Goal: Task Accomplishment & Management: Use online tool/utility

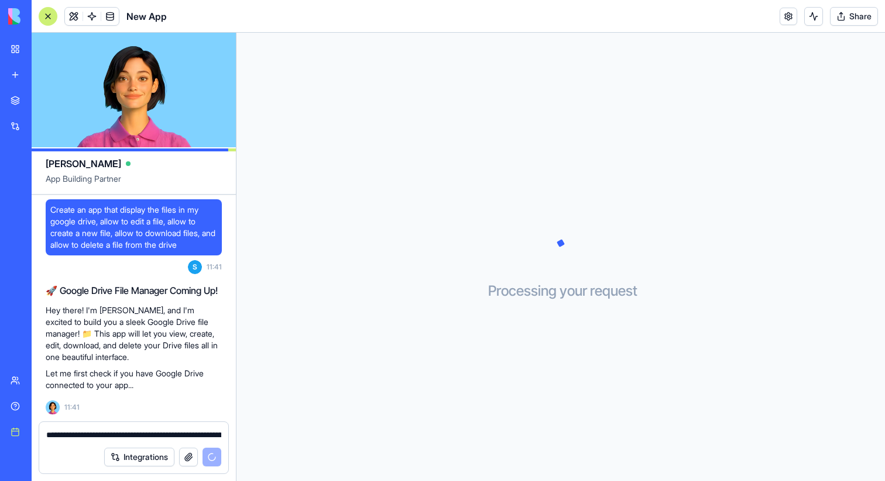
scroll to position [98, 0]
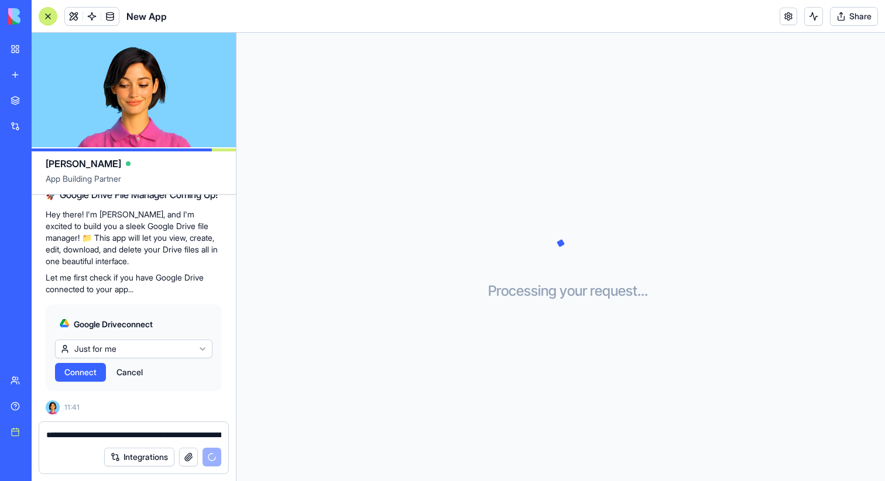
click at [141, 345] on html "**********" at bounding box center [442, 240] width 885 height 481
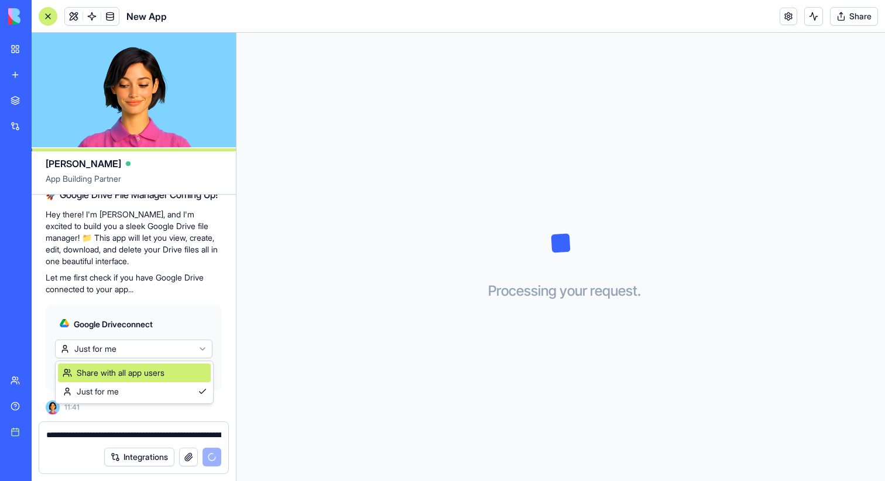
scroll to position [194, 0]
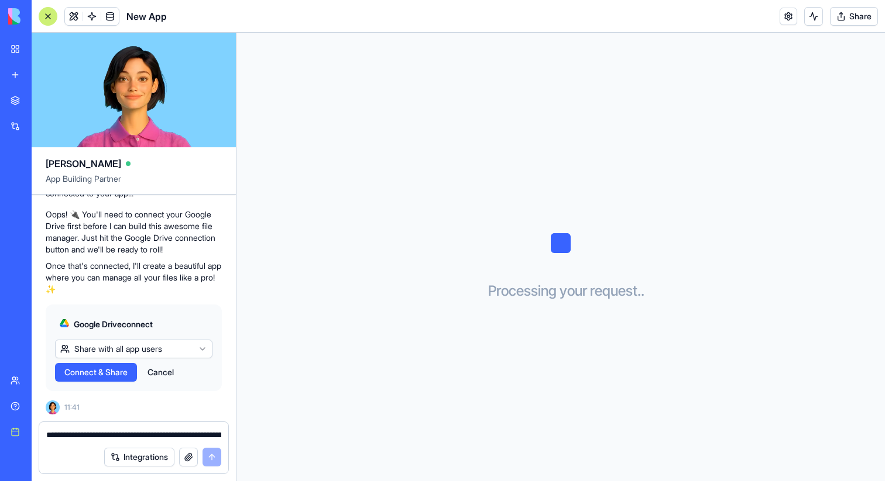
click at [91, 371] on span "Connect & Share" at bounding box center [95, 373] width 63 height 12
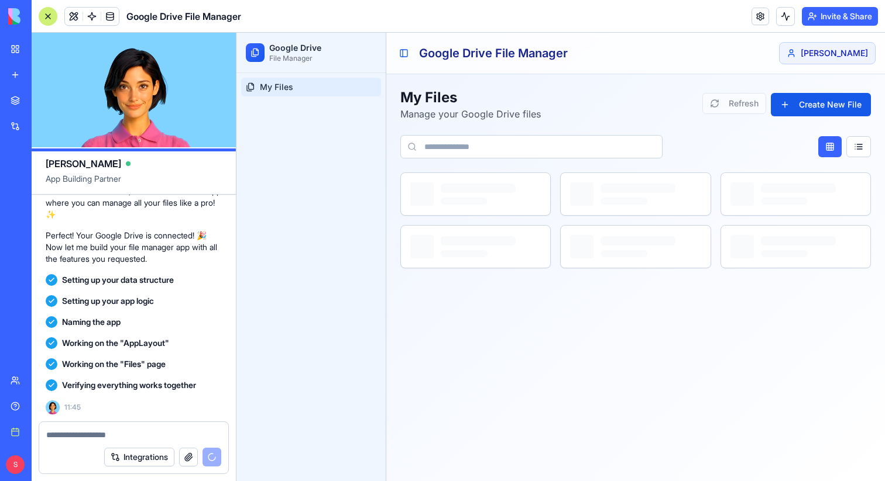
scroll to position [536, 0]
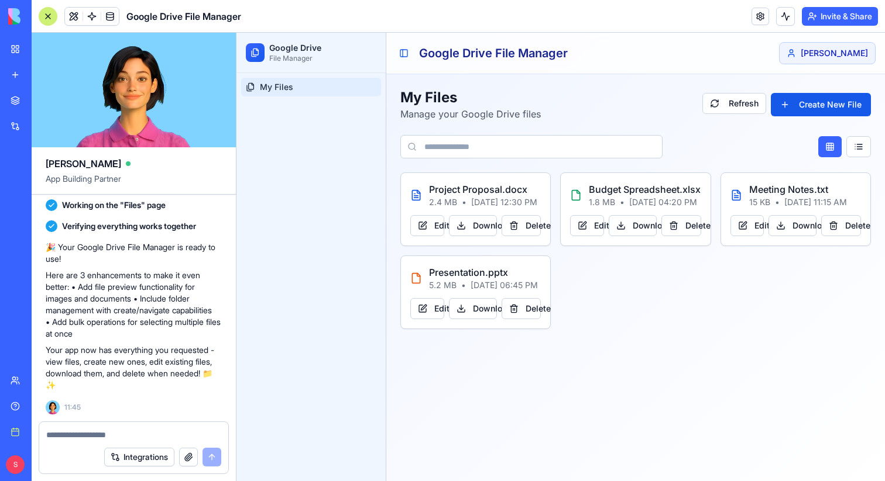
click at [45, 17] on div at bounding box center [48, 16] width 19 height 19
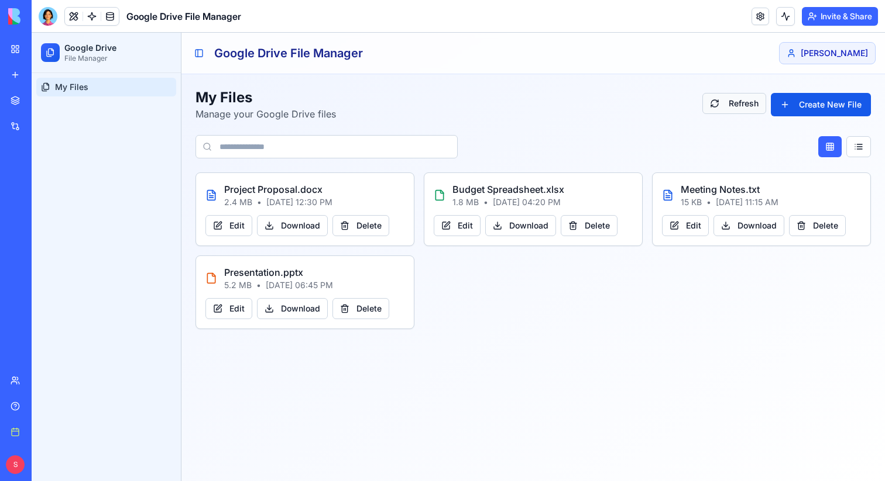
click at [749, 106] on button "Refresh" at bounding box center [734, 103] width 64 height 21
click at [809, 107] on button "Create New File" at bounding box center [821, 104] width 100 height 23
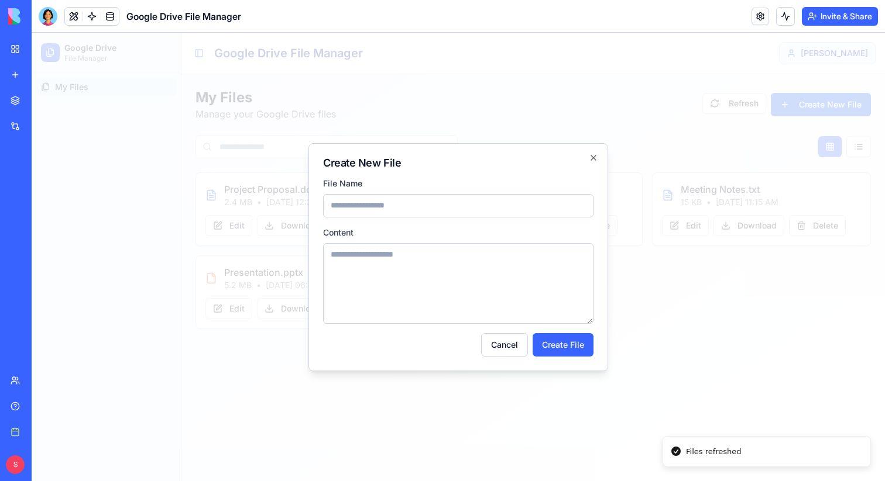
click at [474, 200] on input at bounding box center [458, 205] width 270 height 23
type input "**********"
click at [453, 232] on label "Content" at bounding box center [458, 233] width 270 height 12
click at [453, 257] on textarea at bounding box center [458, 283] width 270 height 81
click at [556, 346] on button "Create File" at bounding box center [562, 344] width 61 height 23
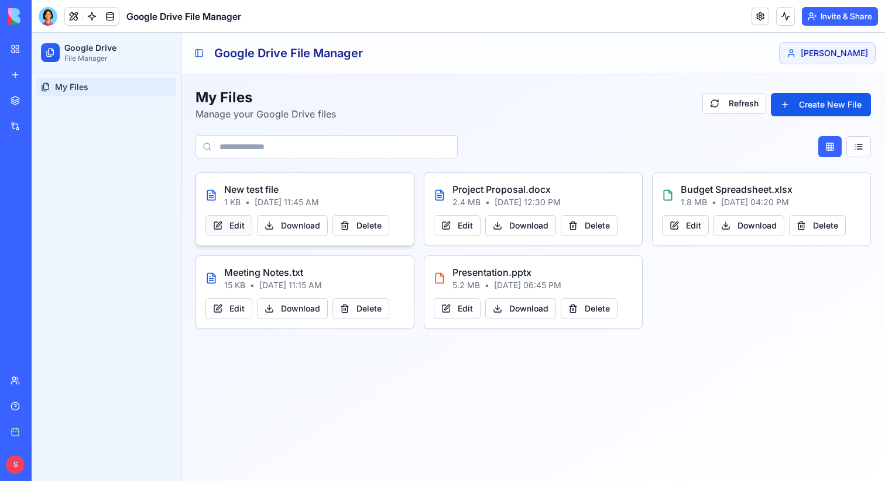
click at [223, 221] on button "Edit" at bounding box center [228, 225] width 47 height 21
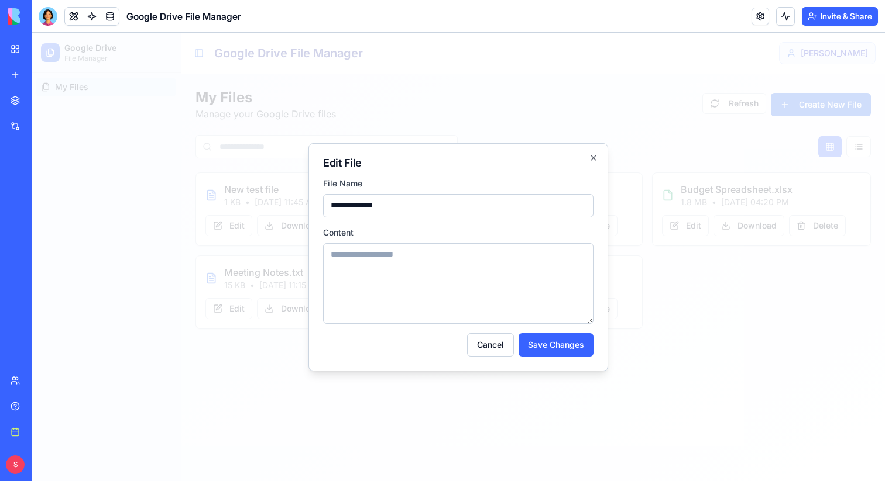
click at [362, 261] on textarea at bounding box center [458, 283] width 270 height 81
type textarea "**********"
click at [544, 343] on button "Save Changes" at bounding box center [555, 344] width 75 height 23
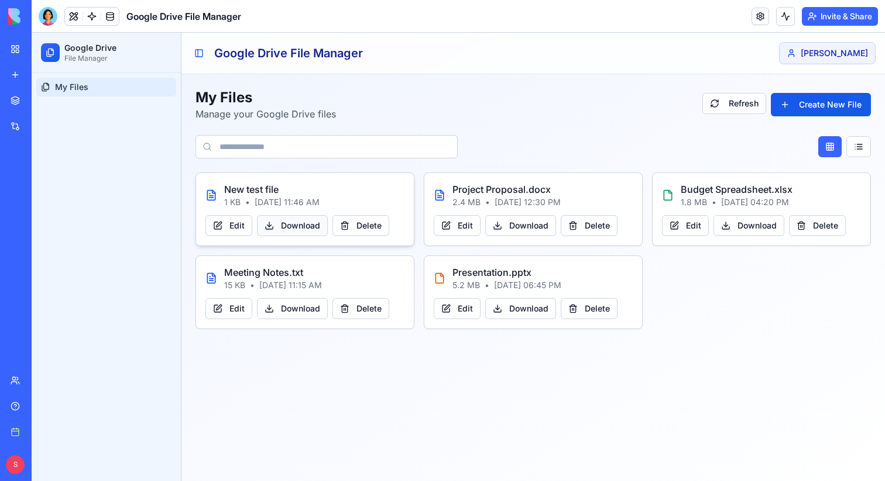
click at [293, 231] on span "Download" at bounding box center [300, 226] width 39 height 12
click at [403, 252] on div "New test file 1 KB • [DATE] 11:46 AM Edit Download Delete Project Proposal.docx…" at bounding box center [532, 251] width 675 height 157
click at [49, 12] on div at bounding box center [48, 16] width 19 height 19
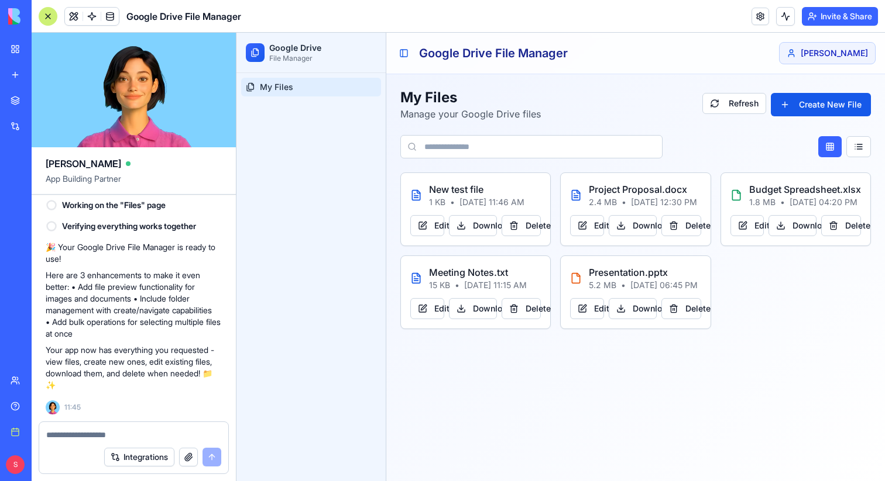
click at [104, 429] on div at bounding box center [133, 431] width 189 height 19
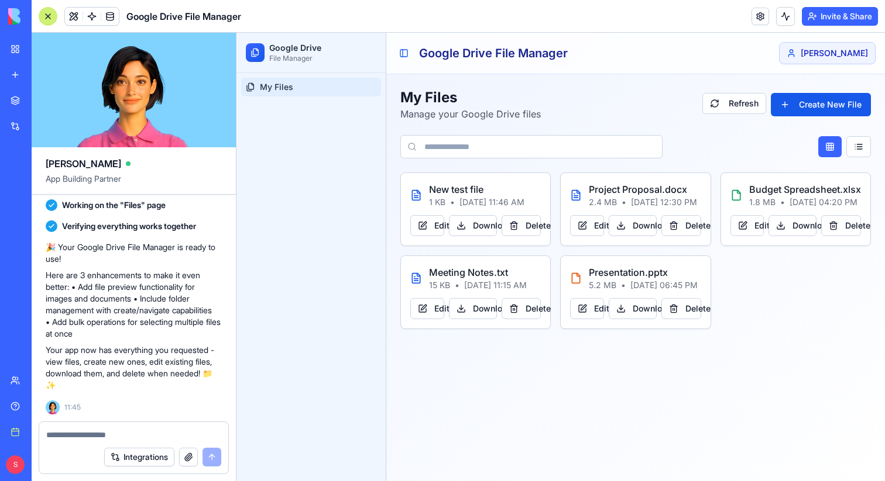
click at [115, 443] on div "Integrations" at bounding box center [133, 457] width 189 height 33
click at [115, 442] on div "Integrations" at bounding box center [133, 457] width 189 height 33
click at [104, 428] on div at bounding box center [133, 431] width 189 height 19
click at [104, 432] on textarea at bounding box center [133, 435] width 175 height 12
type textarea "*"
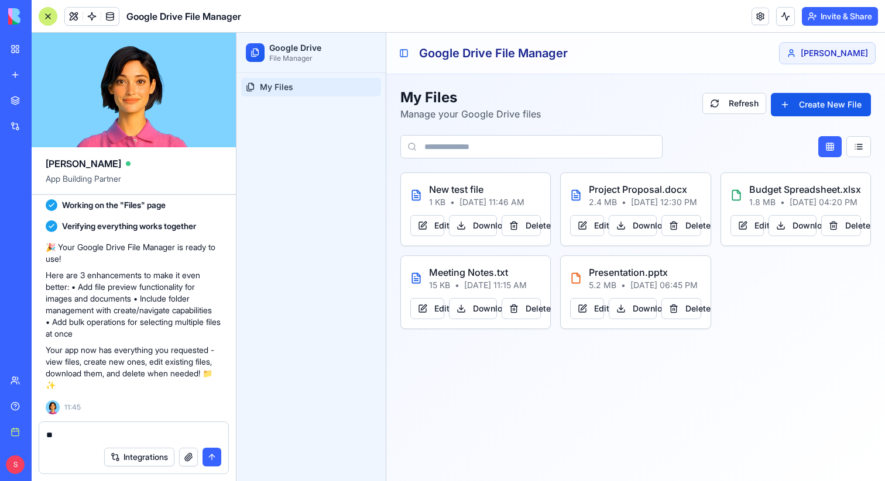
type textarea "*"
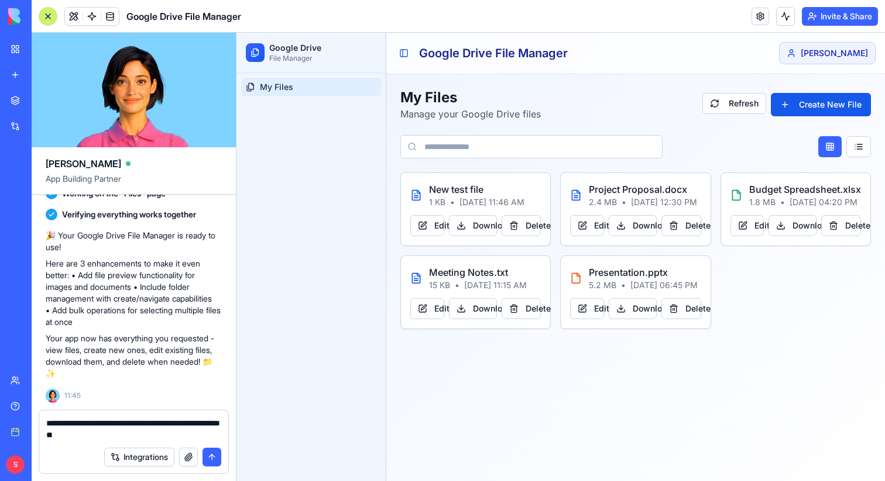
paste textarea
type textarea "**********"
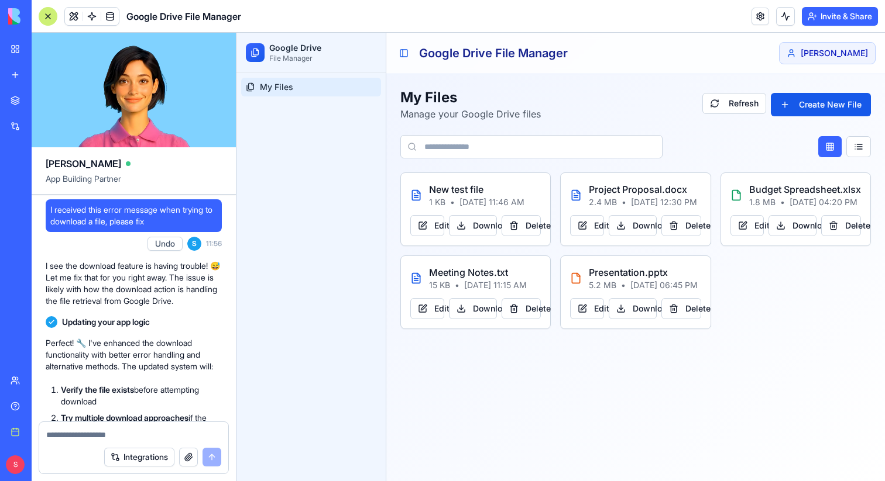
scroll to position [983, 0]
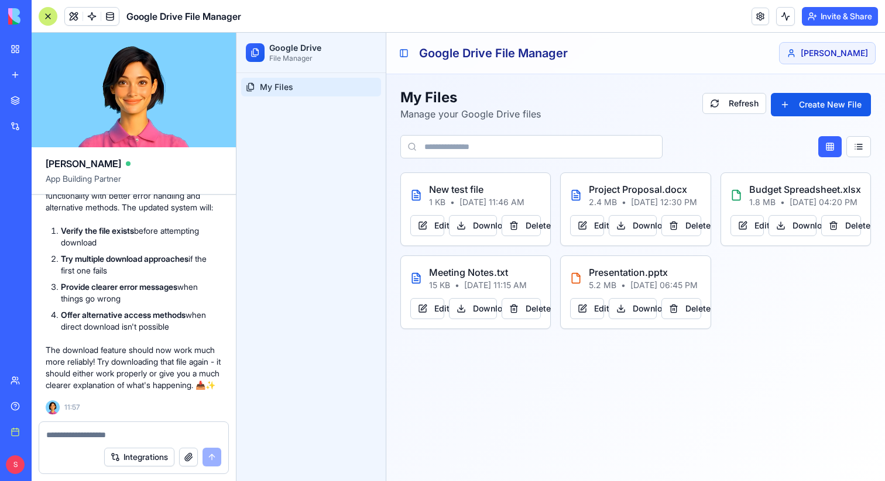
click at [45, 12] on div at bounding box center [48, 16] width 19 height 19
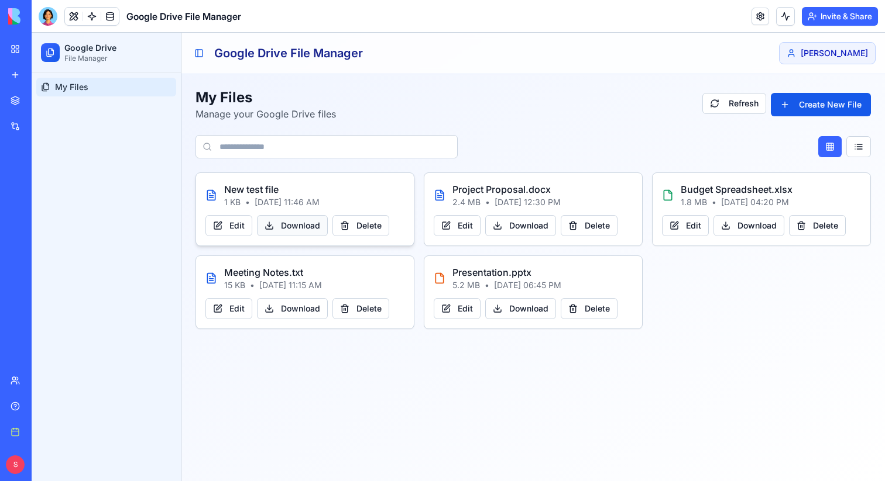
click at [288, 222] on span "Download" at bounding box center [300, 226] width 39 height 12
click at [77, 21] on button at bounding box center [74, 17] width 18 height 18
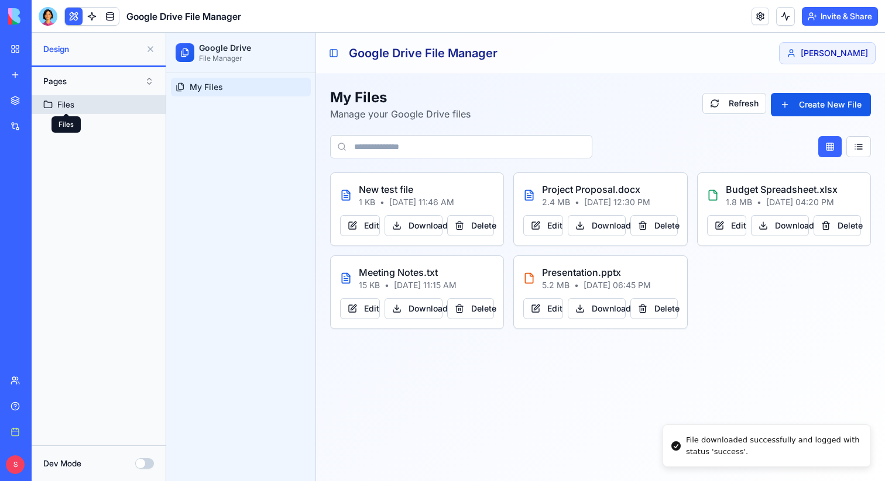
click at [66, 106] on div "Files" at bounding box center [65, 105] width 17 height 12
click at [60, 83] on button "Pages" at bounding box center [98, 81] width 122 height 19
click at [64, 103] on div "Pages" at bounding box center [98, 105] width 116 height 19
click at [71, 103] on div "Files" at bounding box center [65, 105] width 17 height 12
click at [144, 50] on button at bounding box center [150, 49] width 19 height 19
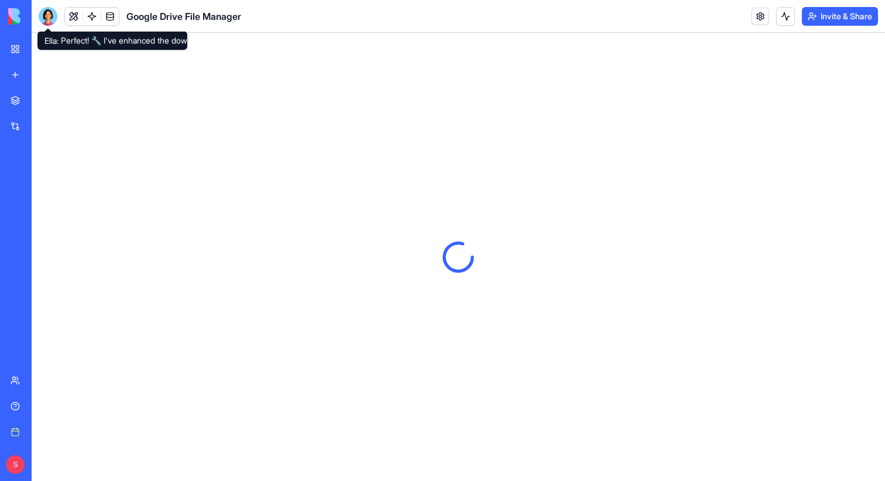
click at [46, 18] on div at bounding box center [48, 16] width 19 height 19
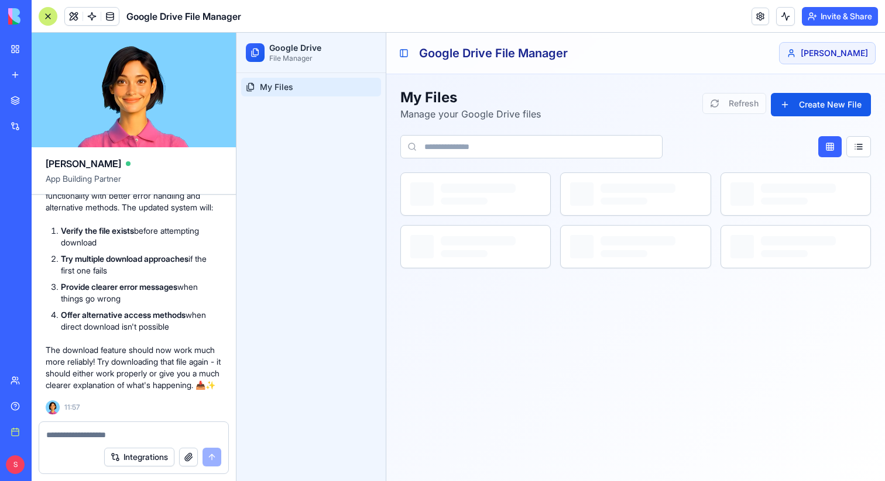
click at [105, 436] on textarea at bounding box center [133, 435] width 175 height 12
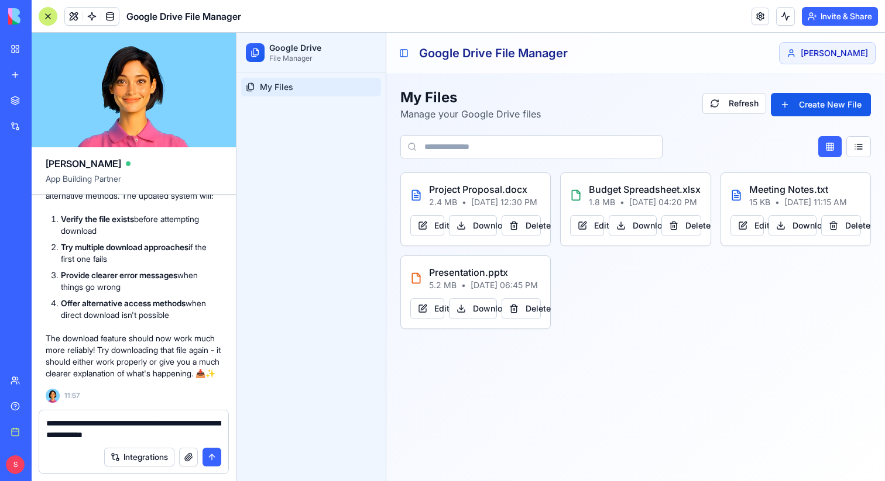
type textarea "**********"
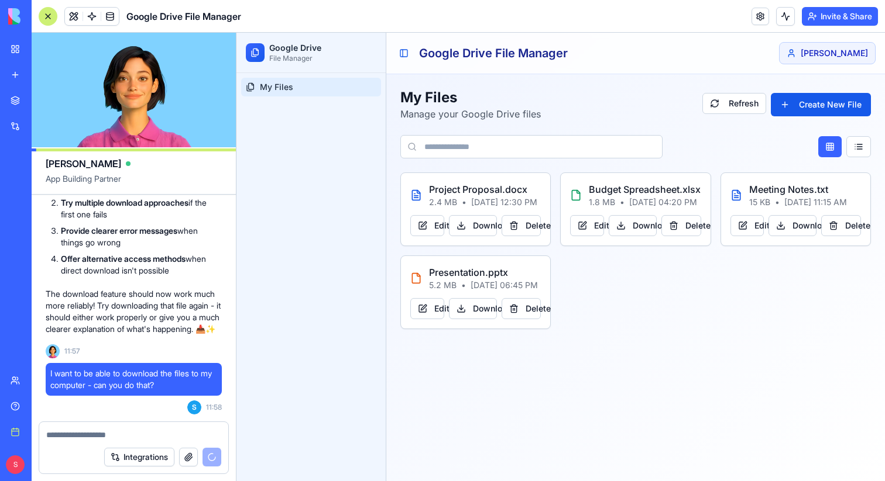
scroll to position [1538, 0]
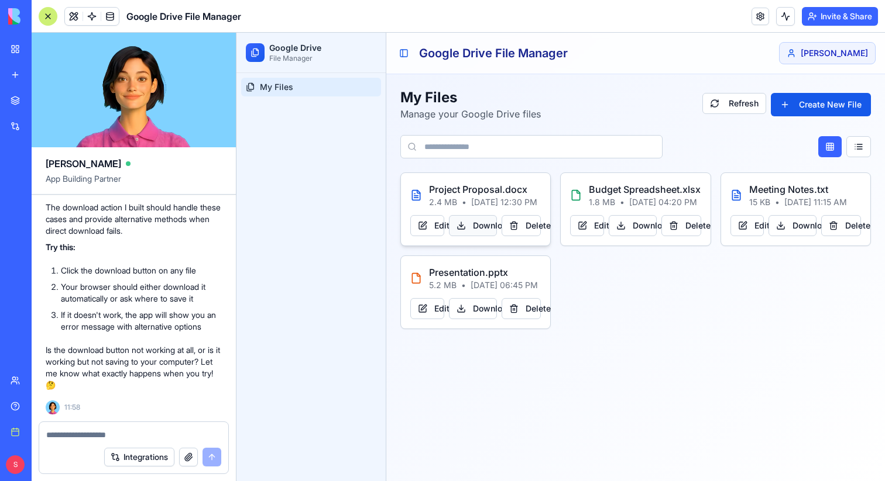
click at [468, 236] on button "Download" at bounding box center [473, 225] width 48 height 21
click at [53, 13] on div at bounding box center [48, 16] width 19 height 19
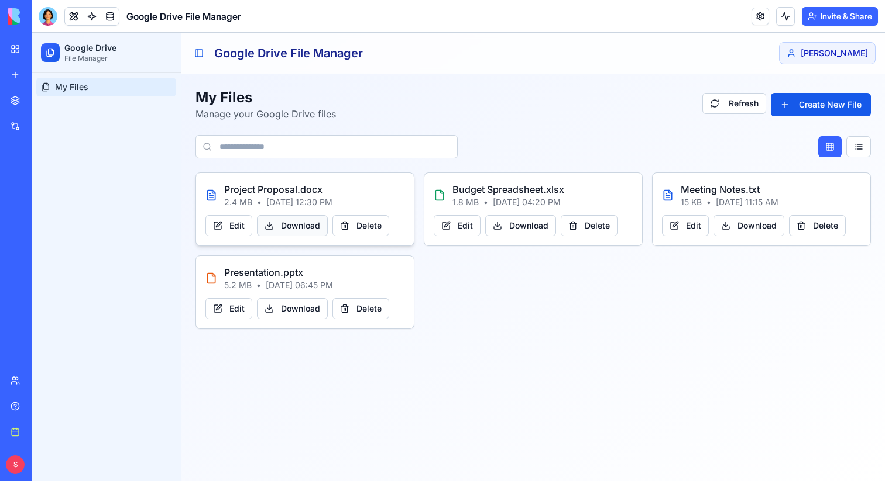
click at [293, 226] on span "Download" at bounding box center [300, 226] width 39 height 12
click at [297, 224] on span "Download" at bounding box center [300, 226] width 39 height 12
click at [426, 300] on div "Project Proposal.docx 2.4 MB • Jan 15, 2024, 12:30 PM Edit Download Delete Budg…" at bounding box center [532, 251] width 675 height 157
click at [816, 106] on button "Create New File" at bounding box center [821, 104] width 100 height 23
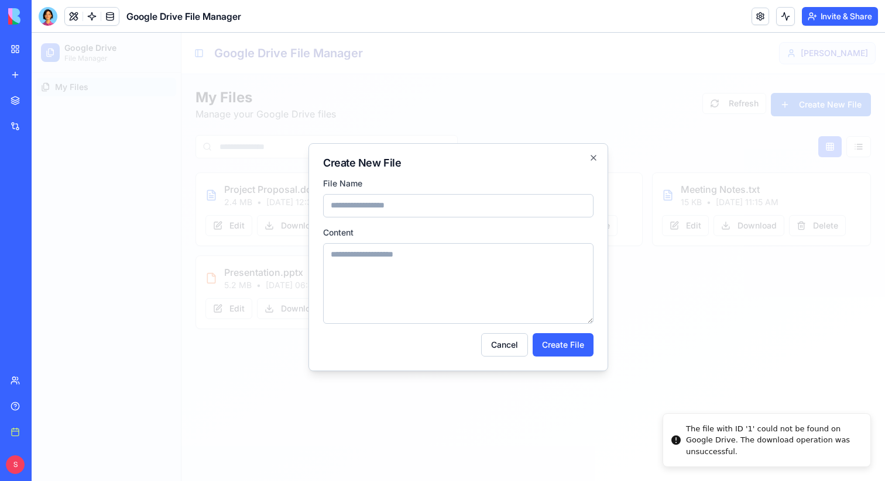
click at [687, 408] on div at bounding box center [458, 257] width 853 height 449
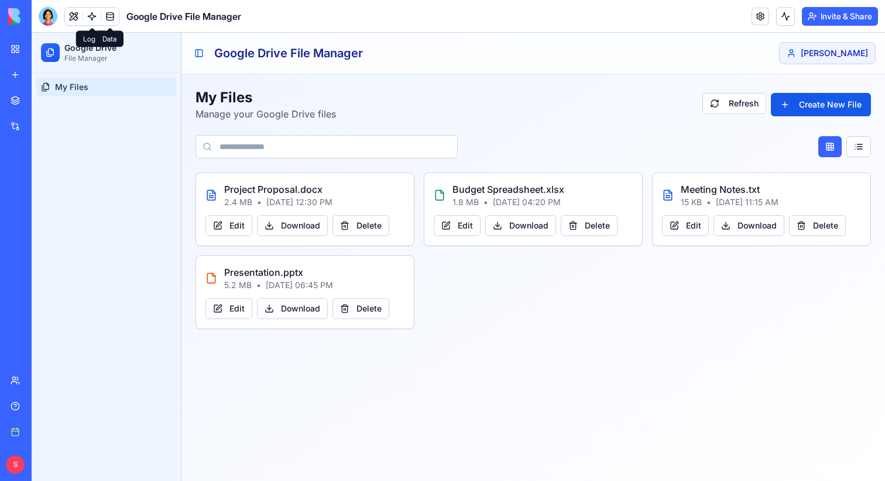
click at [104, 17] on link at bounding box center [110, 17] width 18 height 18
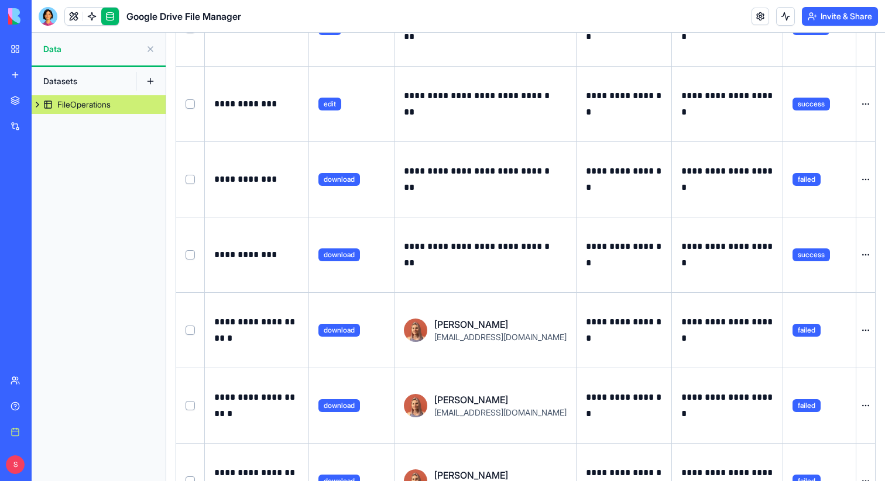
scroll to position [186, 0]
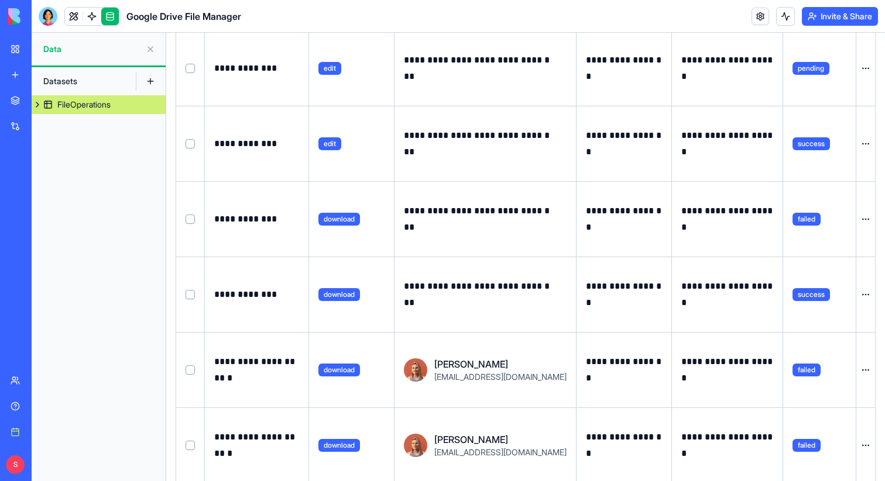
click at [346, 297] on span "download" at bounding box center [339, 294] width 42 height 13
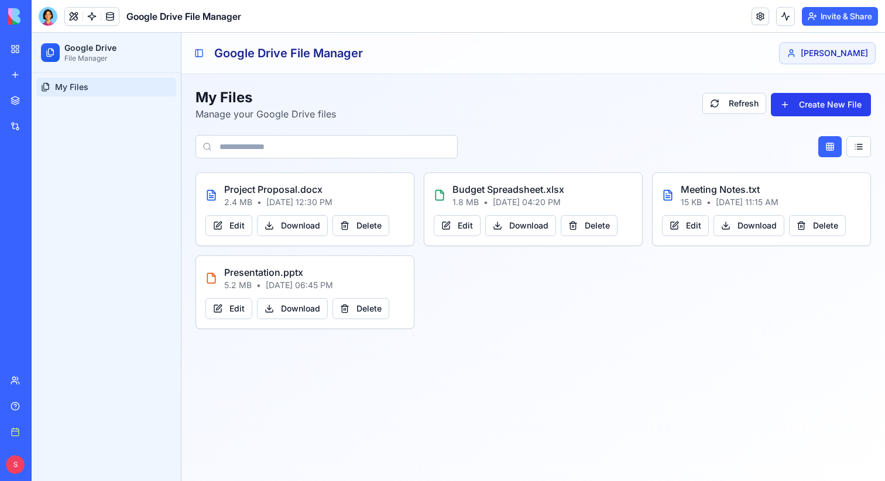
click at [807, 105] on button "Create New File" at bounding box center [821, 104] width 100 height 23
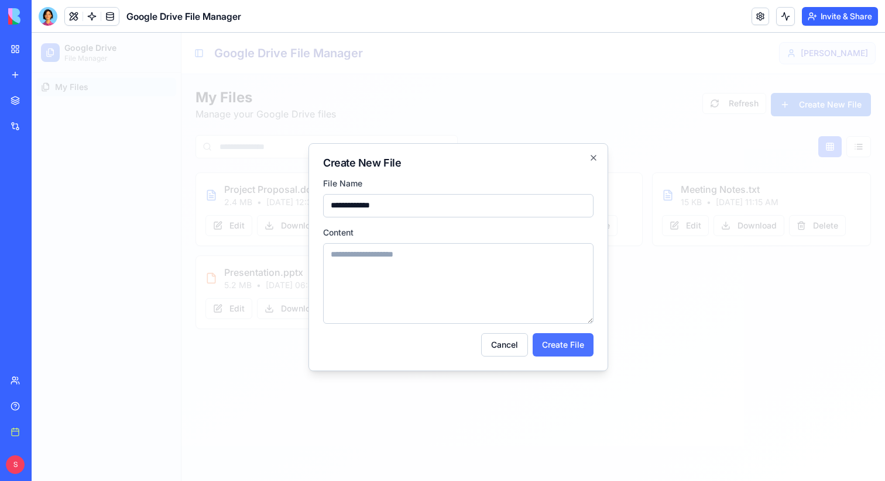
type input "**********"
click at [570, 346] on button "Create File" at bounding box center [562, 344] width 61 height 23
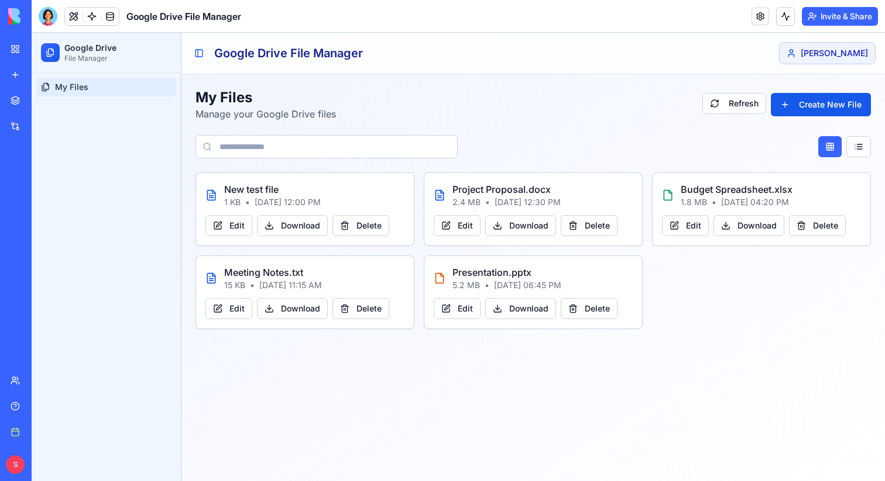
click at [315, 403] on main "Toggle Sidebar Google Drive File Manager shelly My Files Manage your Google Dri…" at bounding box center [532, 257] width 703 height 449
click at [379, 228] on span "Delete" at bounding box center [368, 226] width 25 height 12
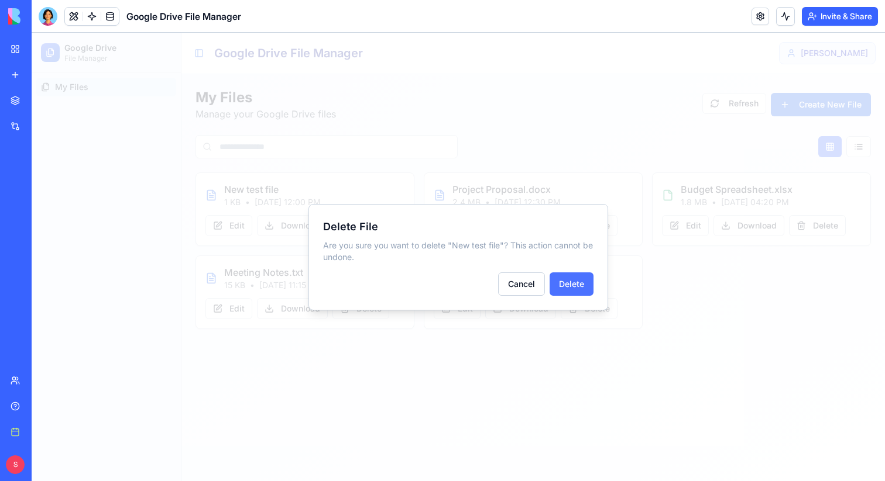
click at [575, 284] on button "Delete" at bounding box center [571, 284] width 44 height 23
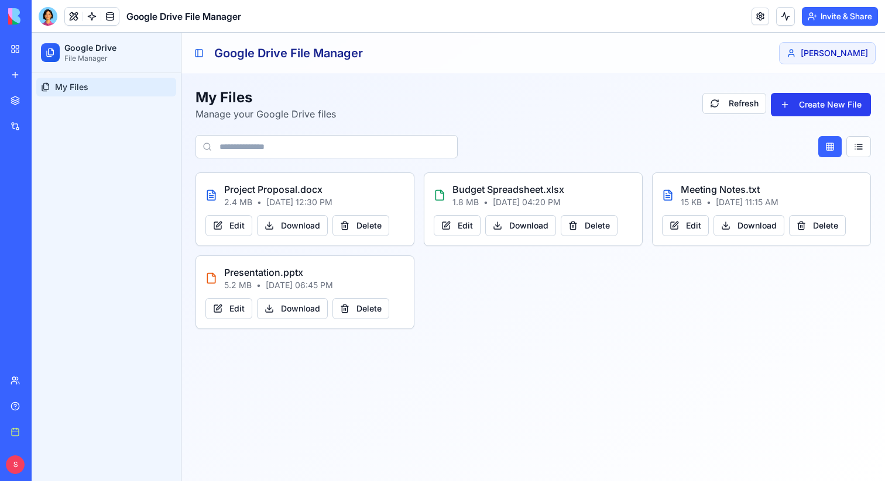
click at [816, 100] on button "Create New File" at bounding box center [821, 104] width 100 height 23
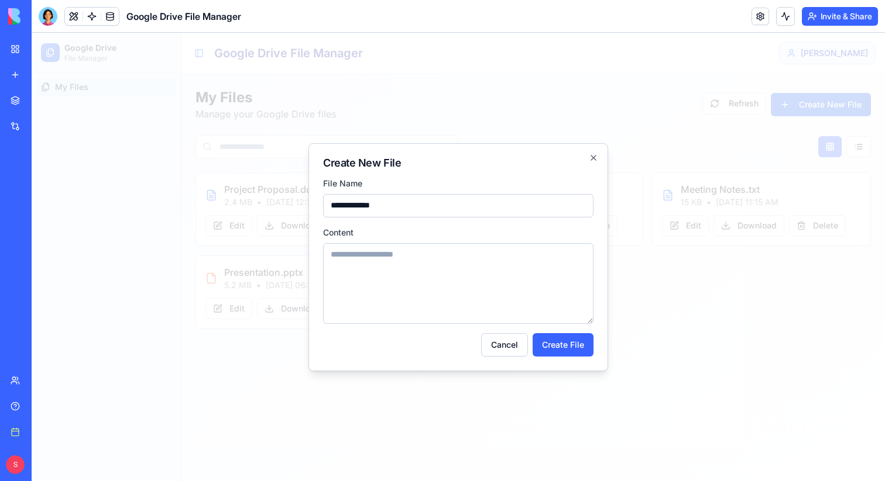
click at [336, 207] on input "**********" at bounding box center [458, 205] width 270 height 23
type input "**********"
click at [558, 349] on button "Create File" at bounding box center [562, 344] width 61 height 23
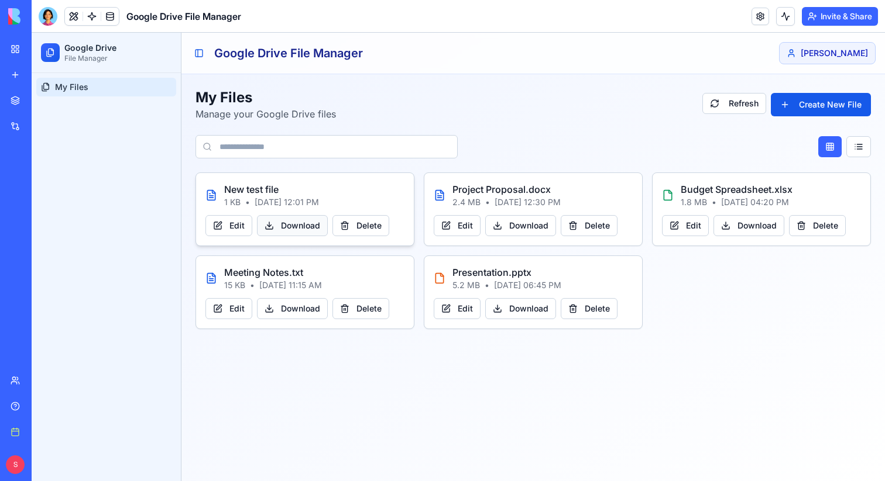
click at [298, 228] on span "Download" at bounding box center [300, 226] width 39 height 12
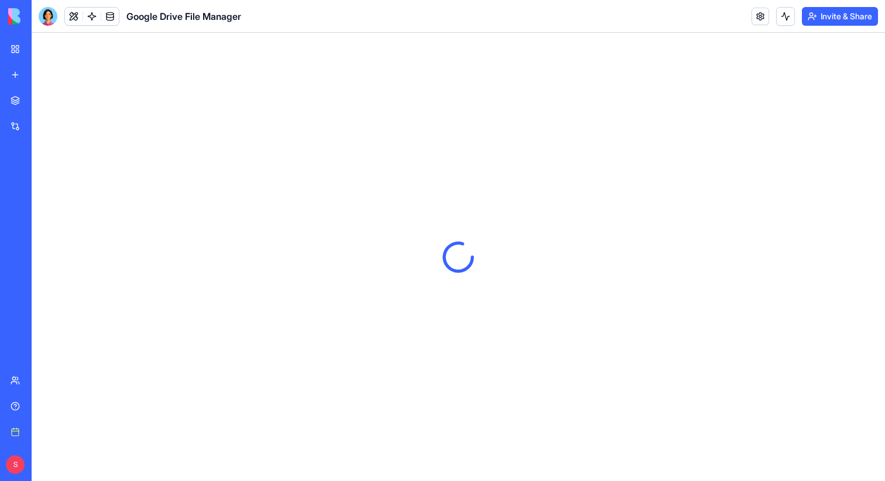
click at [27, 73] on link "New app" at bounding box center [27, 74] width 47 height 23
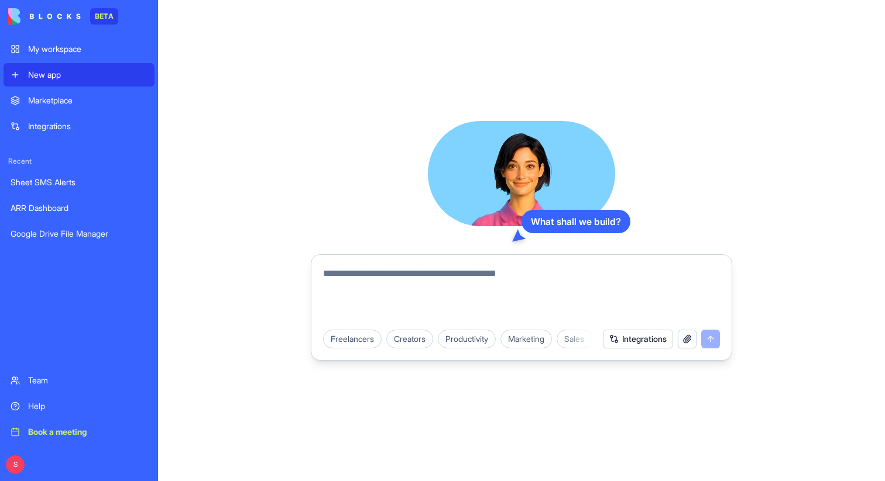
click at [404, 273] on textarea at bounding box center [521, 295] width 397 height 56
paste textarea "**********"
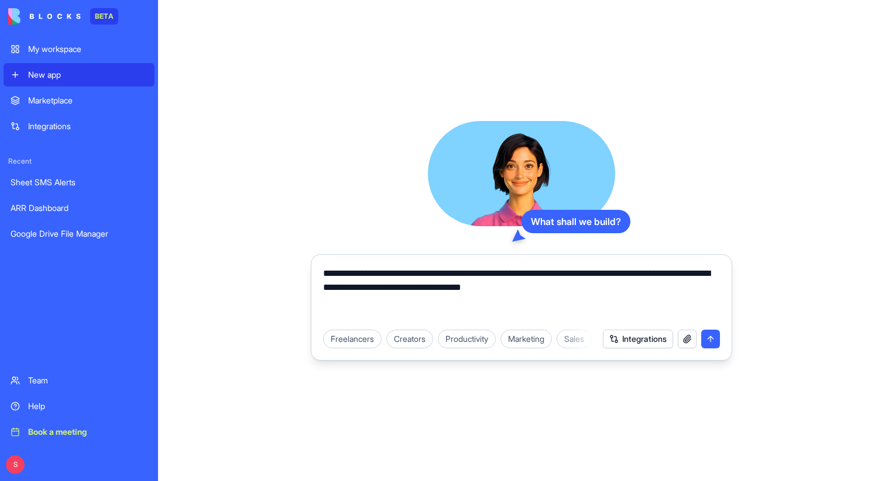
type textarea "**********"
click at [715, 339] on button "submit" at bounding box center [710, 339] width 19 height 19
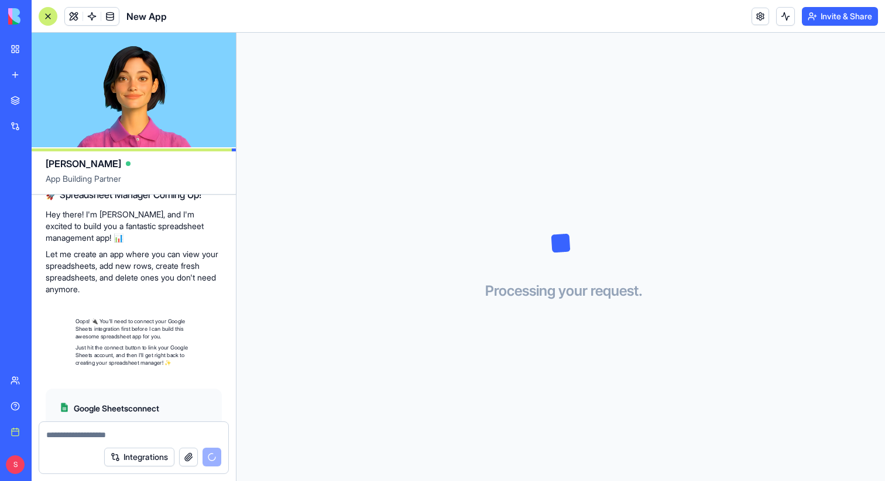
scroll to position [194, 0]
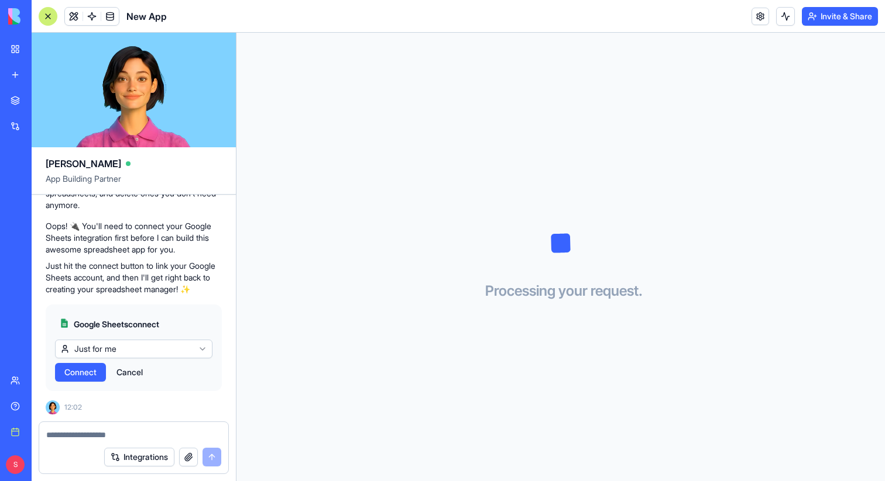
click at [195, 350] on html "BETA My workspace New app Marketplace Integrations Recent ARR Dashboard Google …" at bounding box center [442, 240] width 885 height 481
click at [100, 376] on span "Connect & Share" at bounding box center [95, 373] width 63 height 12
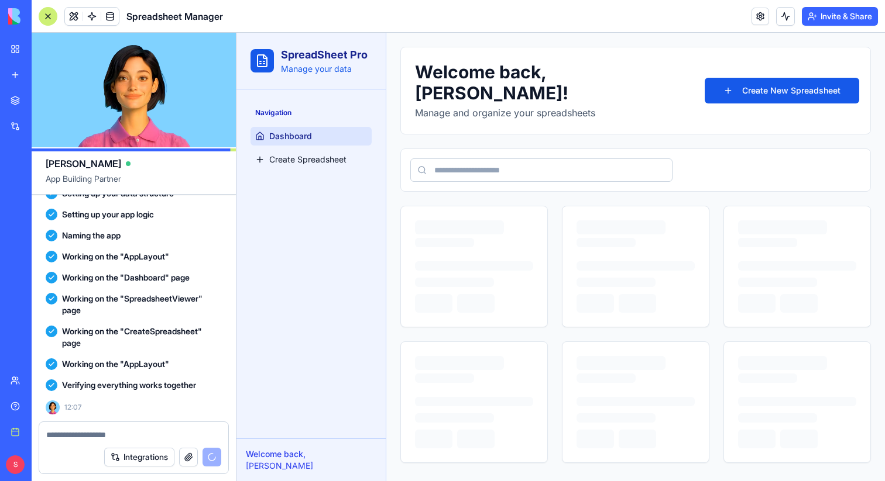
scroll to position [646, 0]
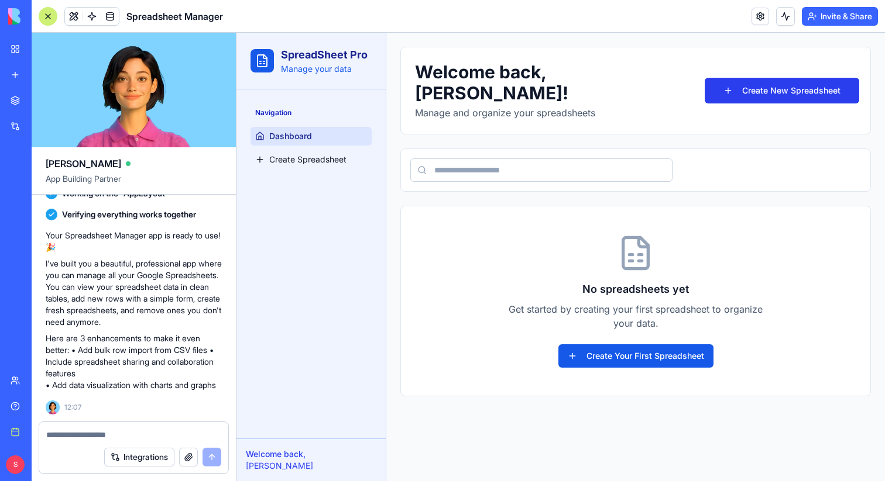
click at [775, 85] on button "Create New Spreadsheet" at bounding box center [781, 91] width 154 height 26
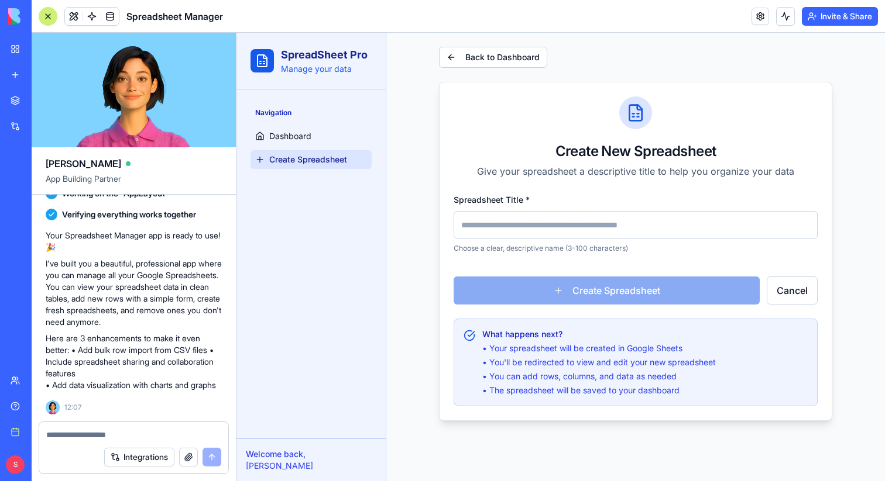
click at [625, 222] on input "Spreadsheet Title *" at bounding box center [635, 225] width 364 height 28
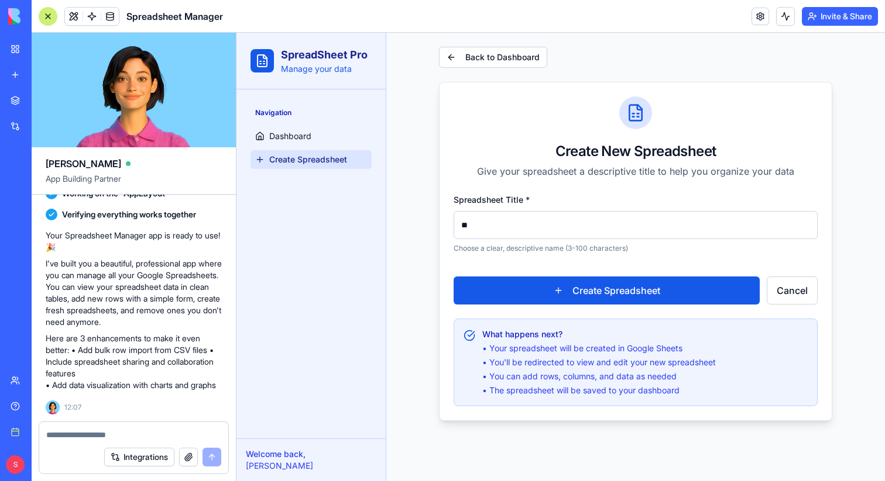
type input "*"
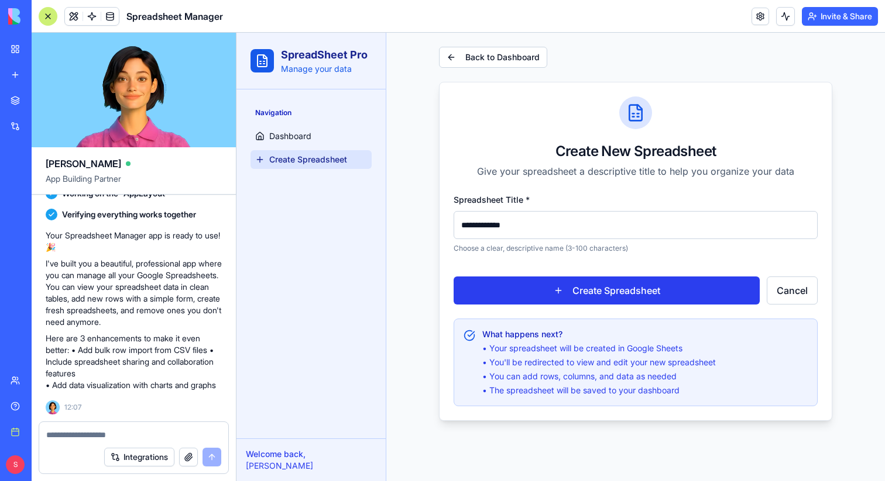
type input "**********"
click at [672, 291] on button "Create Spreadsheet" at bounding box center [606, 291] width 306 height 28
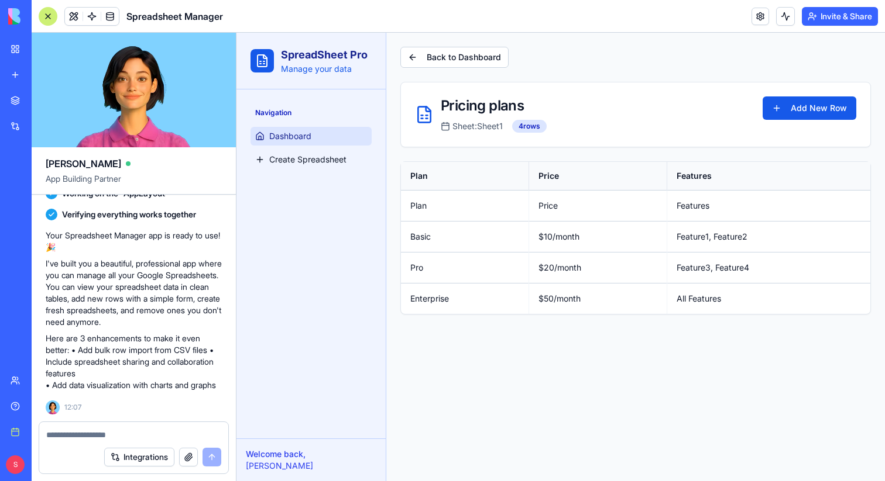
click at [308, 143] on link "Dashboard" at bounding box center [310, 136] width 121 height 19
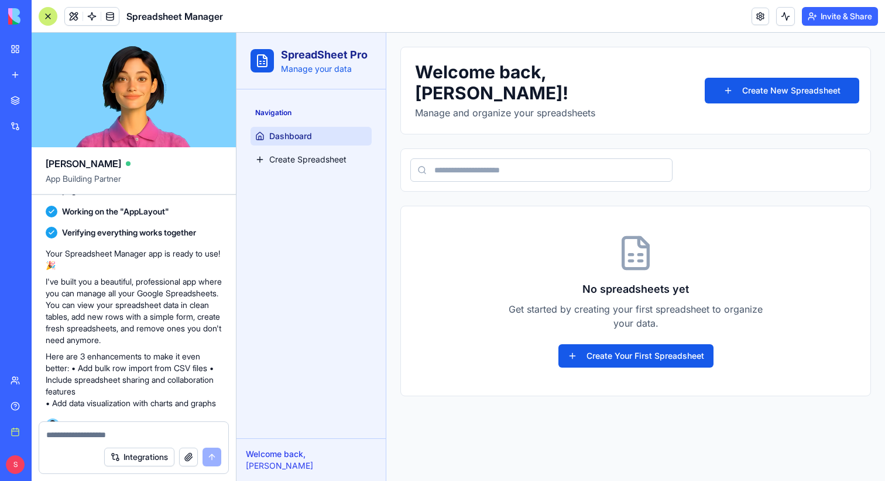
scroll to position [646, 0]
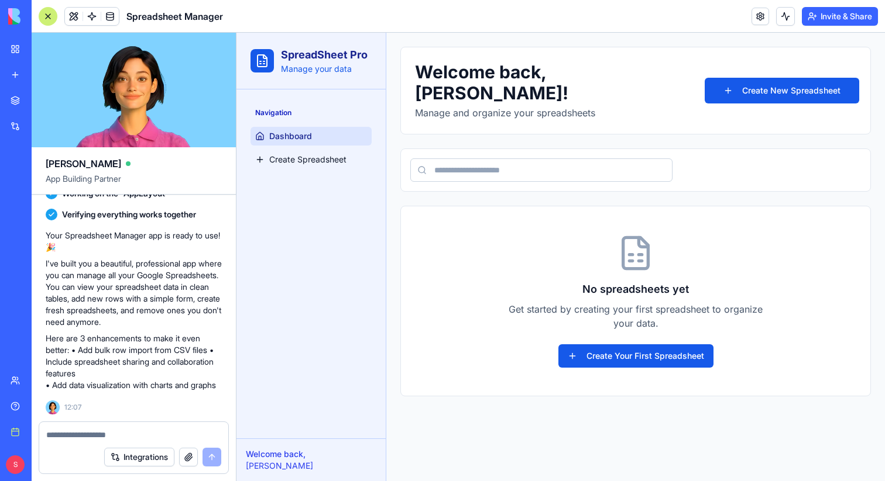
click at [313, 135] on link "Dashboard" at bounding box center [310, 136] width 121 height 19
click at [99, 432] on textarea at bounding box center [133, 435] width 175 height 12
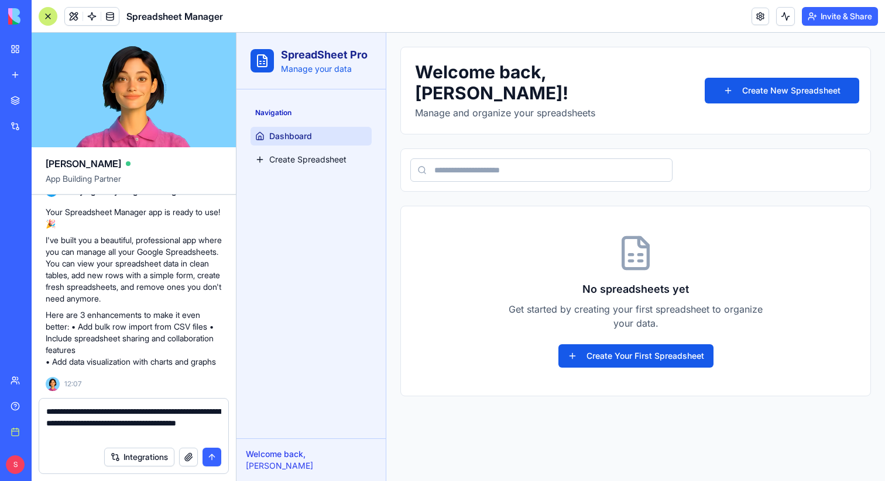
click at [61, 438] on textarea "**********" at bounding box center [133, 423] width 175 height 35
type textarea "**********"
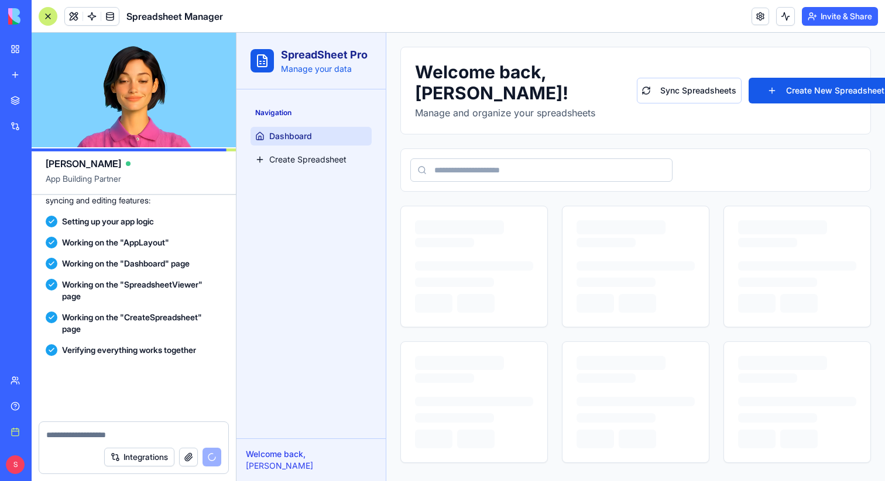
scroll to position [1254, 0]
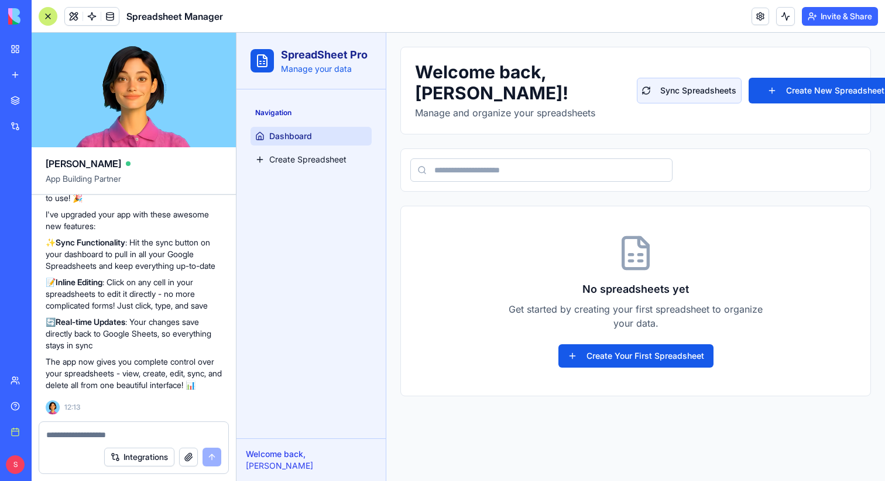
click at [679, 95] on button "Sync Spreadsheets" at bounding box center [689, 91] width 105 height 26
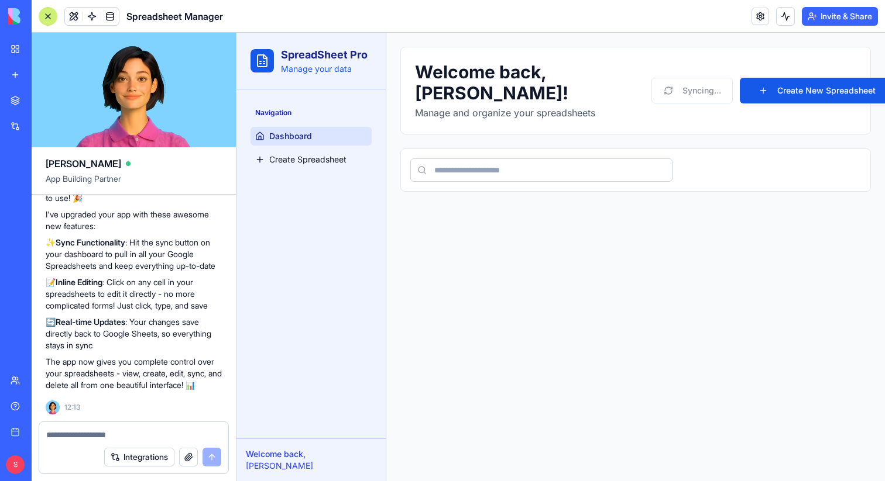
click at [50, 10] on div at bounding box center [48, 16] width 19 height 19
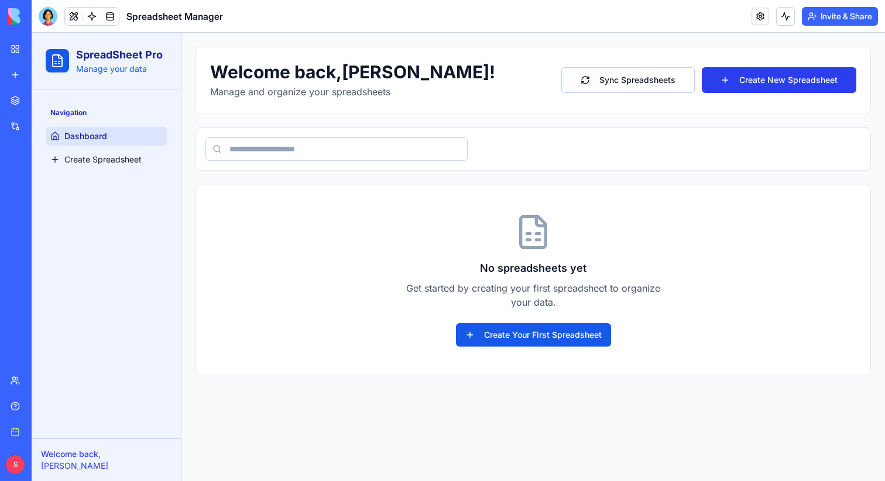
click at [778, 76] on button "Create New Spreadsheet" at bounding box center [778, 80] width 154 height 26
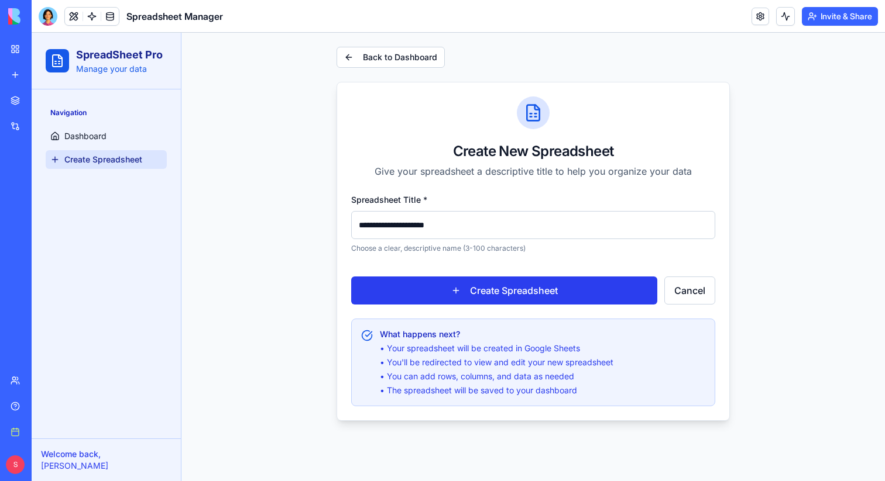
type input "**********"
click at [597, 281] on button "Create Spreadsheet" at bounding box center [504, 291] width 306 height 28
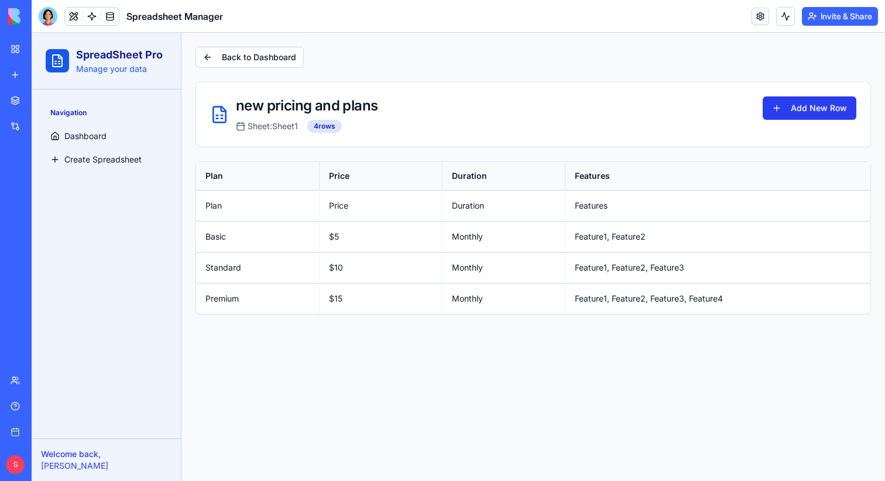
click at [826, 107] on button "Add New Row" at bounding box center [809, 108] width 94 height 23
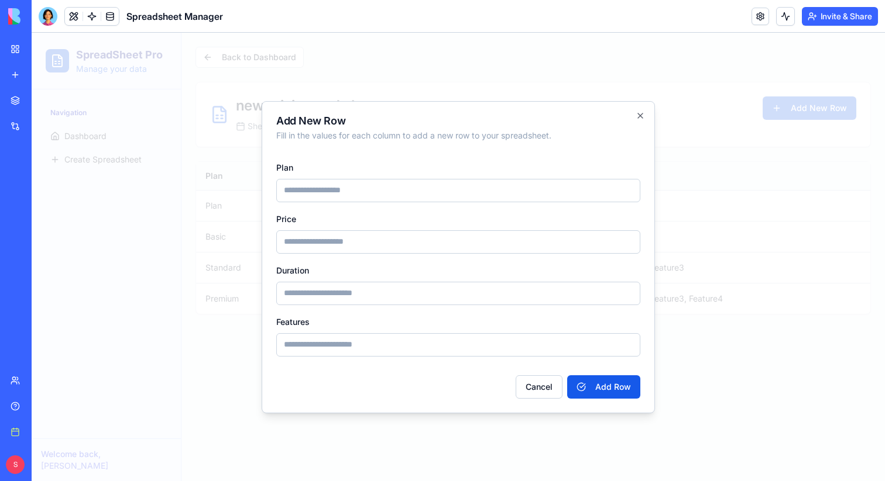
click at [469, 198] on input "Plan" at bounding box center [458, 190] width 364 height 23
type input "**********"
click at [444, 250] on input "Price" at bounding box center [458, 242] width 364 height 23
type input "***"
click at [429, 301] on input "Duration" at bounding box center [458, 293] width 364 height 23
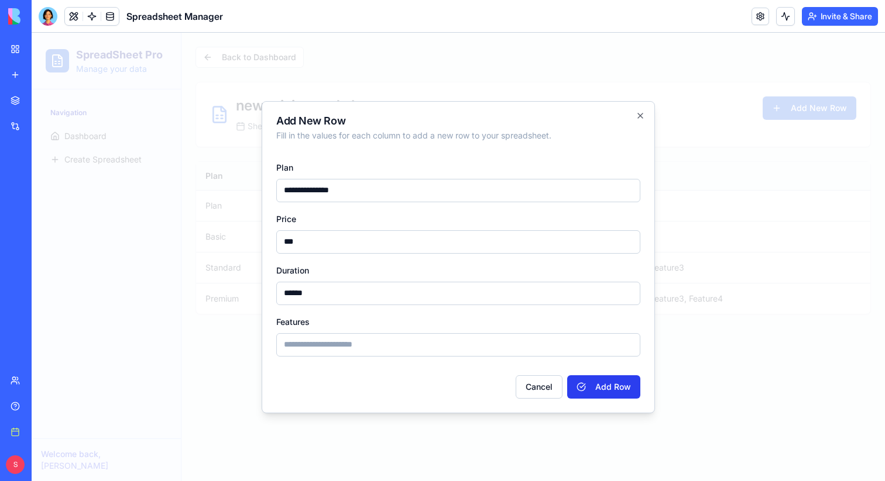
type input "******"
click at [624, 382] on button "Add Row" at bounding box center [603, 387] width 73 height 23
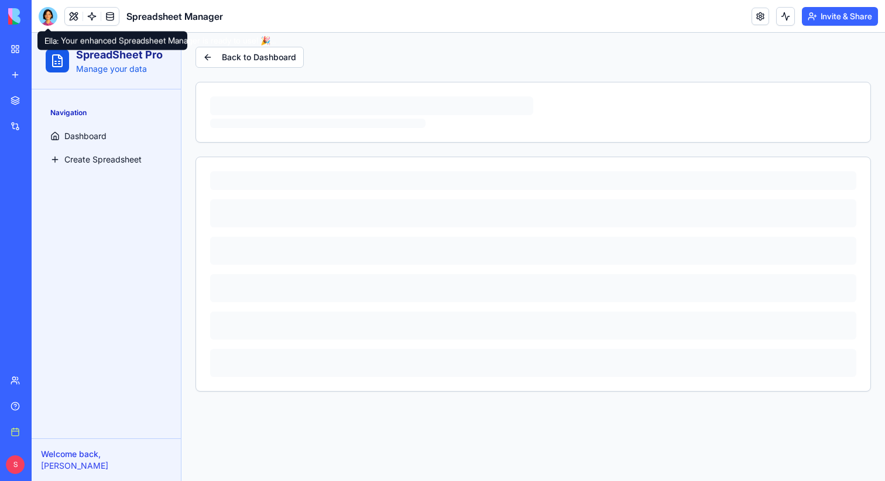
click at [45, 15] on div at bounding box center [48, 16] width 19 height 19
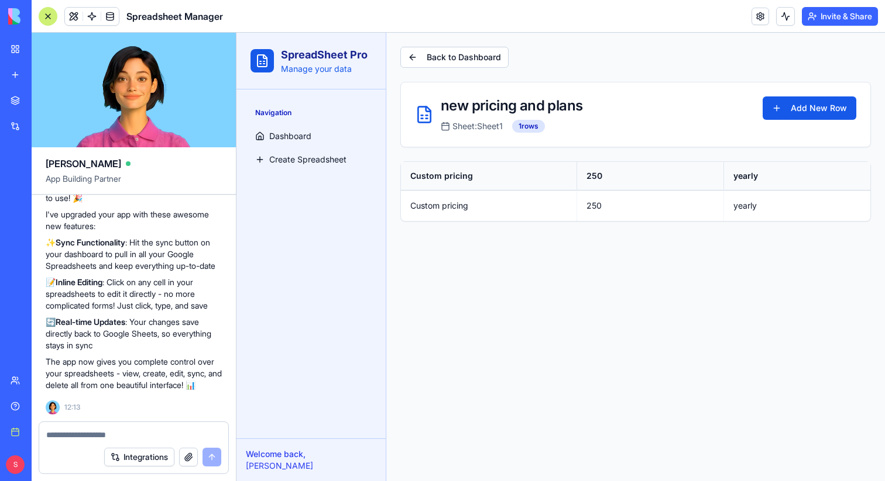
scroll to position [1254, 0]
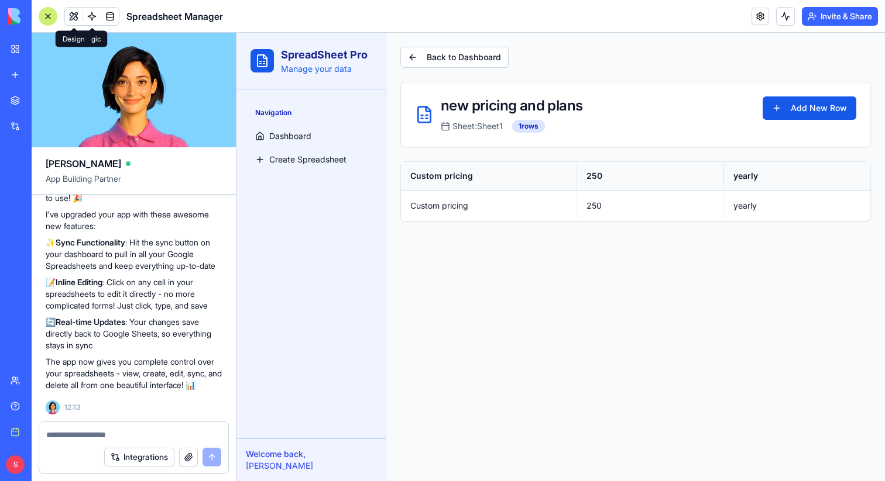
click at [48, 12] on div at bounding box center [48, 16] width 19 height 19
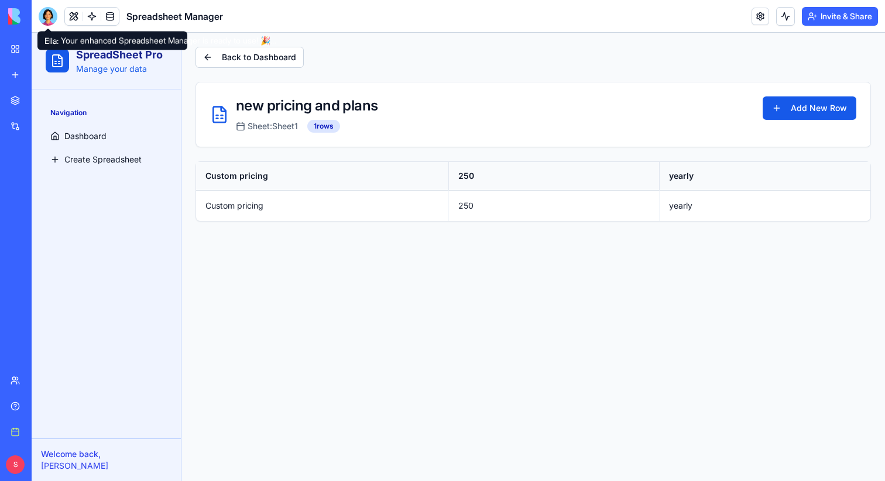
click at [330, 279] on main "Toggle Sidebar Back to Dashboard new pricing and plans Sheet: Sheet1 1 rows Add…" at bounding box center [532, 257] width 703 height 449
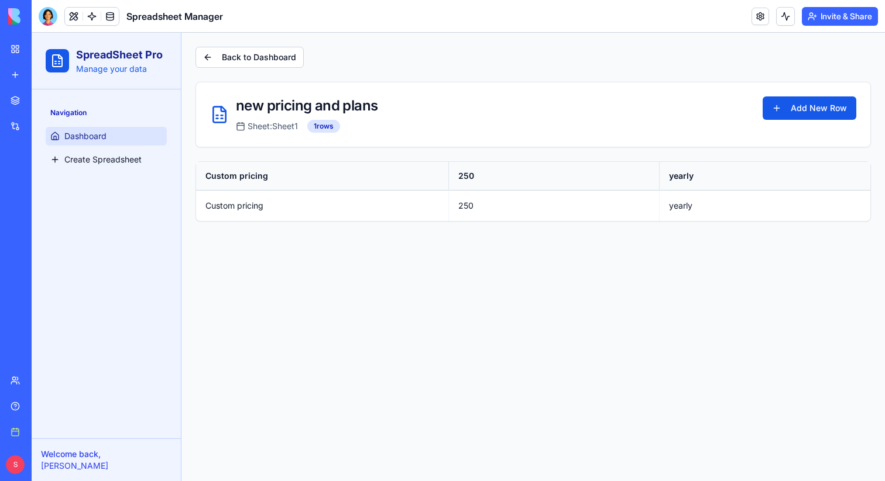
click at [89, 135] on span "Dashboard" at bounding box center [85, 136] width 42 height 12
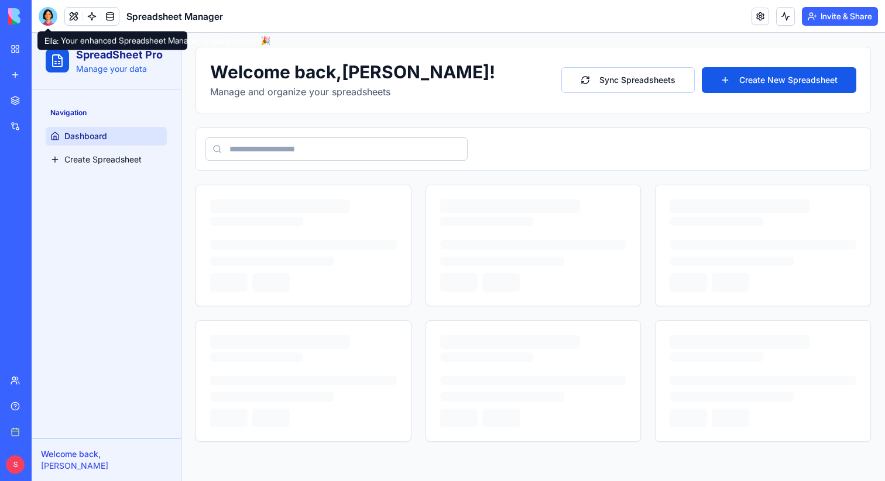
click at [44, 17] on div at bounding box center [48, 16] width 19 height 19
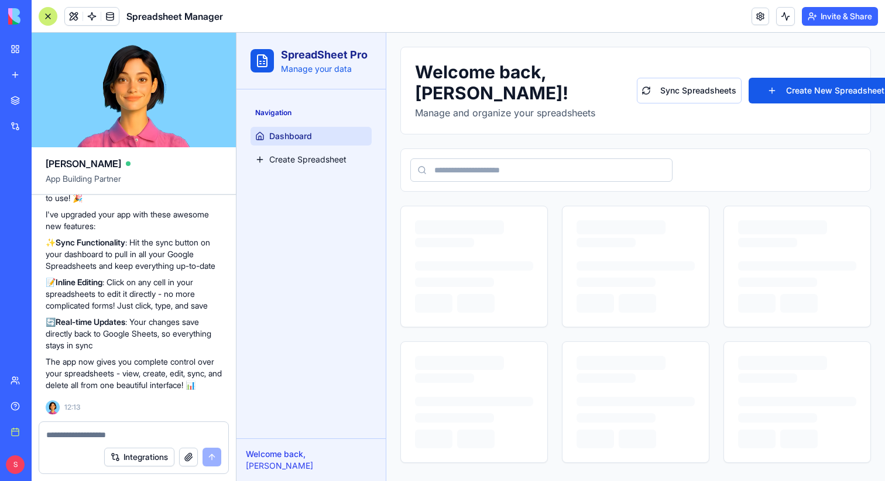
scroll to position [1254, 0]
click at [49, 18] on div at bounding box center [48, 16] width 19 height 19
